Goal: Transaction & Acquisition: Purchase product/service

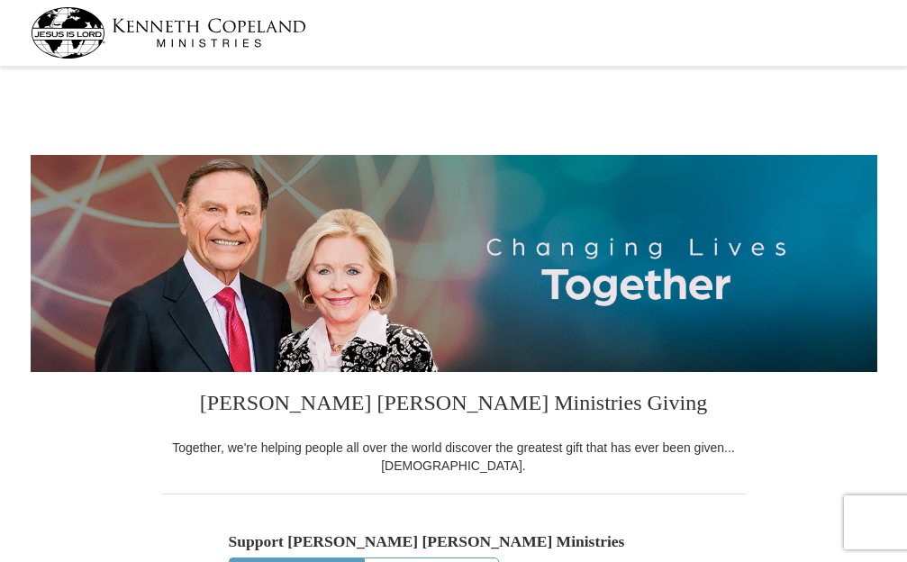
select select "FL"
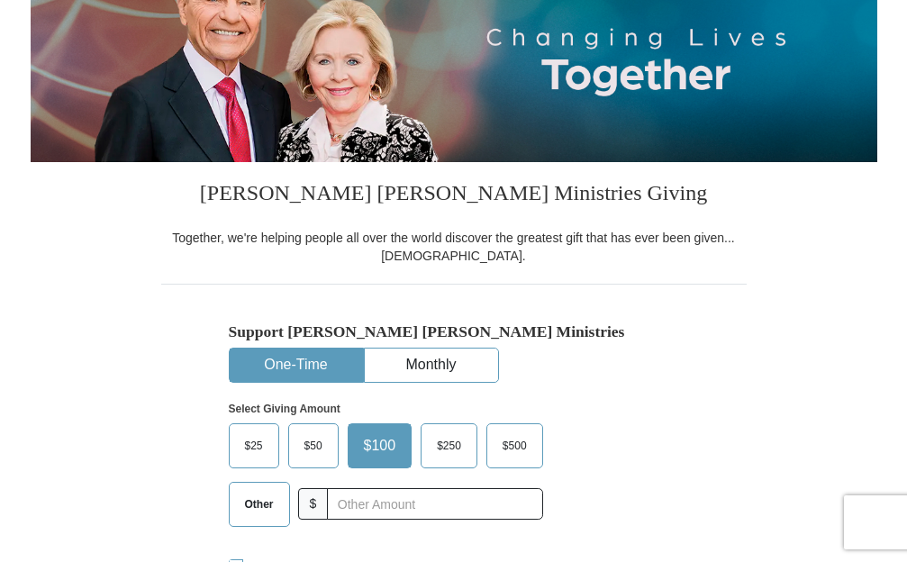
click at [450, 448] on span "$250" at bounding box center [449, 445] width 42 height 27
click at [0, 0] on input "$250" at bounding box center [0, 0] width 0 height 0
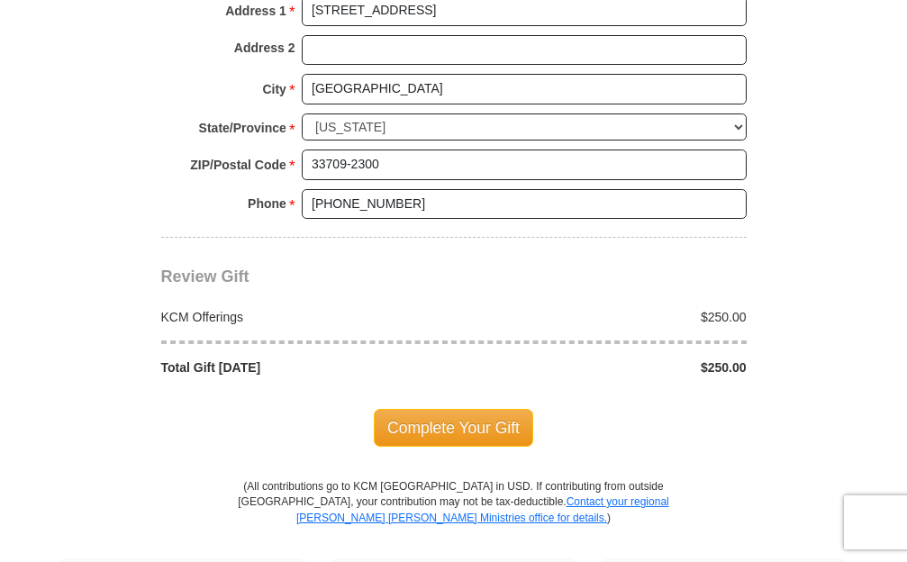
scroll to position [1419, 0]
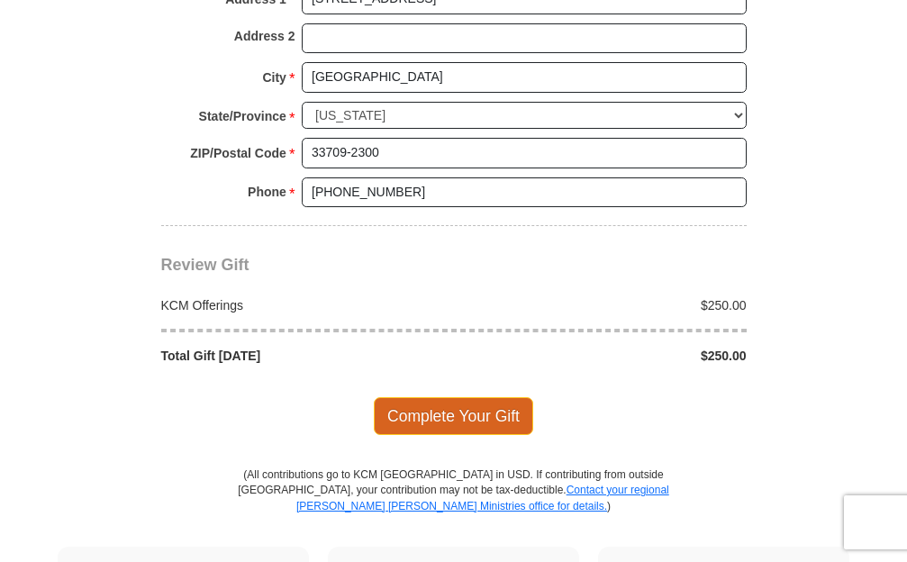
click at [478, 397] on span "Complete Your Gift" at bounding box center [453, 416] width 159 height 38
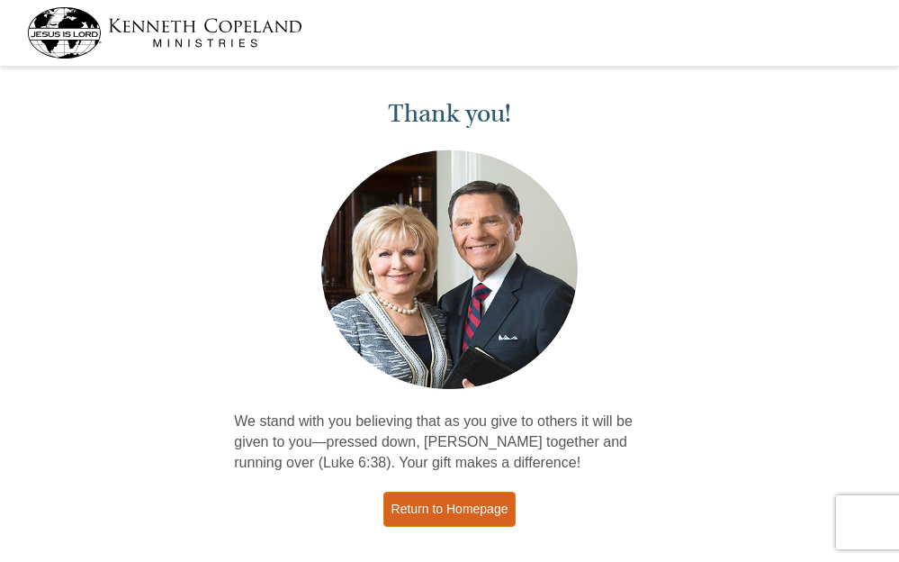
click at [458, 505] on link "Return to Homepage" at bounding box center [450, 509] width 133 height 35
